Goal: Information Seeking & Learning: Learn about a topic

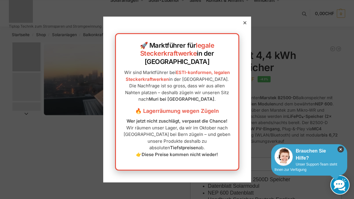
click at [340, 148] on icon "×" at bounding box center [340, 149] width 7 height 7
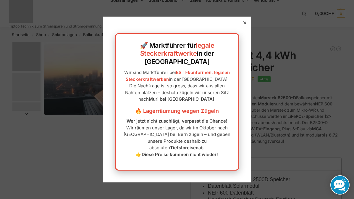
click at [243, 24] on icon at bounding box center [244, 22] width 3 height 3
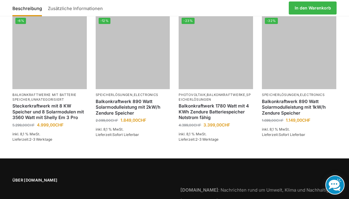
scroll to position [876, 0]
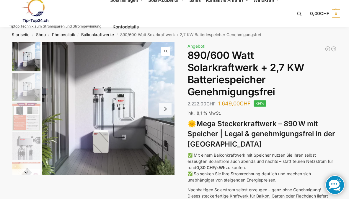
click at [167, 110] on button "Next slide" at bounding box center [165, 109] width 12 height 12
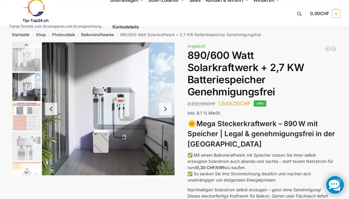
click at [167, 110] on button "Next slide" at bounding box center [165, 109] width 12 height 12
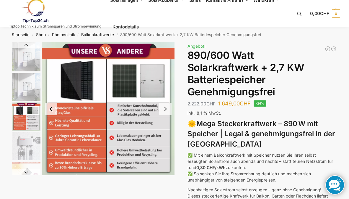
click at [167, 110] on button "Next slide" at bounding box center [165, 109] width 12 height 12
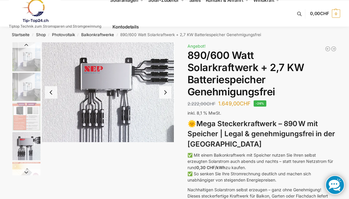
click at [165, 93] on button "Next slide" at bounding box center [165, 92] width 12 height 12
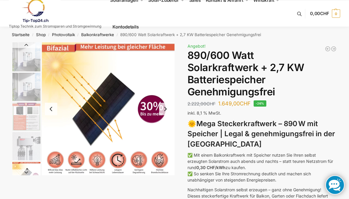
click at [164, 109] on button "Next slide" at bounding box center [165, 109] width 12 height 12
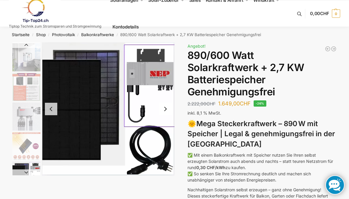
click at [164, 109] on button "Next slide" at bounding box center [165, 109] width 12 height 12
